Goal: Download file/media

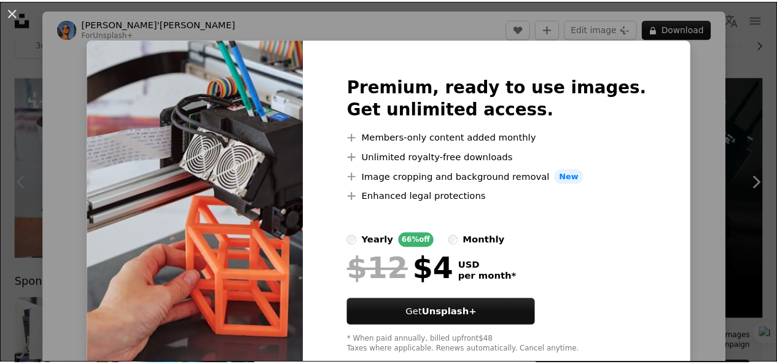
scroll to position [123, 0]
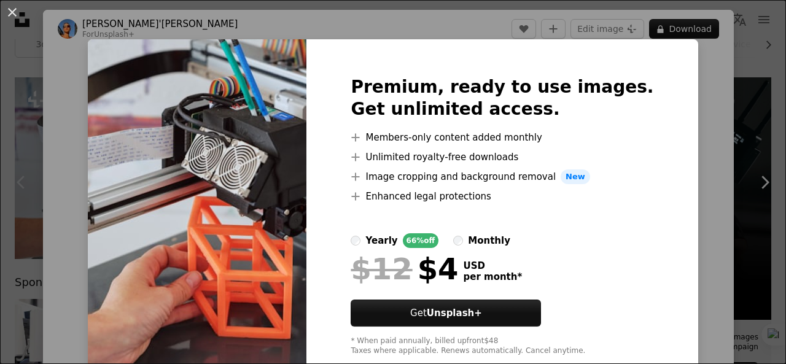
click at [711, 138] on div "An X shape Premium, ready to use images. Get unlimited access. A plus sign Memb…" at bounding box center [393, 182] width 786 height 364
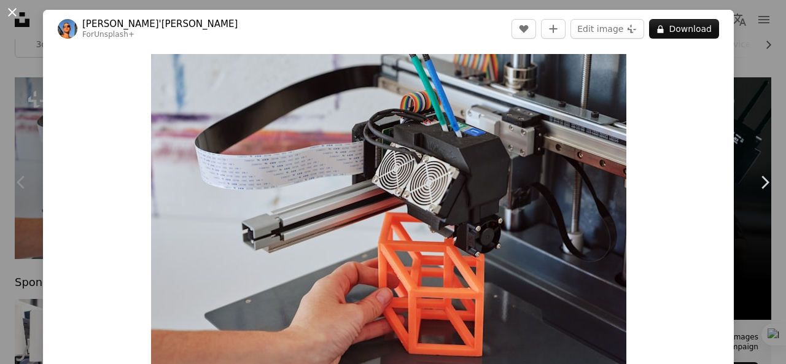
click at [11, 14] on button "An X shape" at bounding box center [12, 12] width 15 height 15
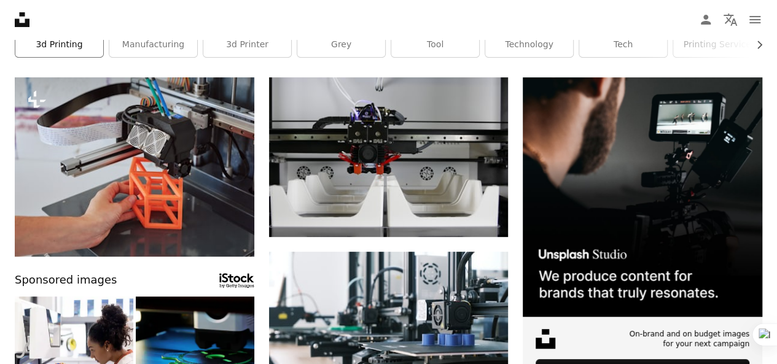
click at [73, 44] on link "3d printing" at bounding box center [59, 45] width 88 height 25
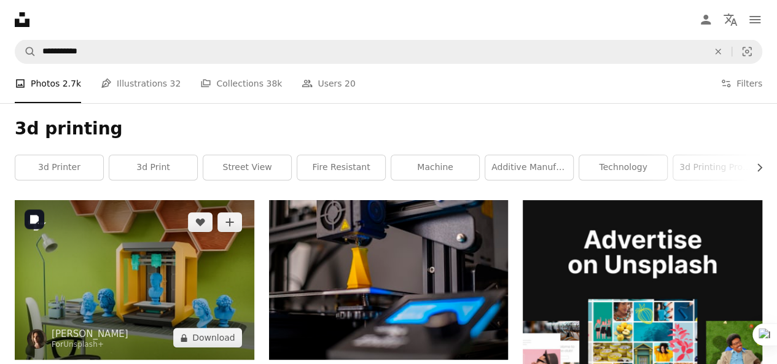
click at [141, 267] on img at bounding box center [135, 280] width 240 height 160
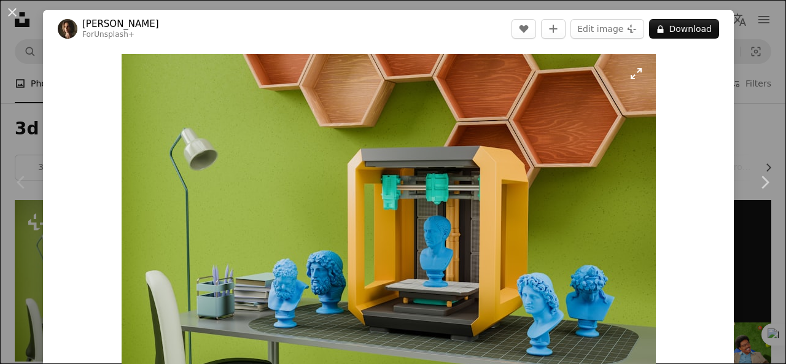
click at [622, 80] on img "Zoom in on this image" at bounding box center [389, 232] width 534 height 356
